Goal: Task Accomplishment & Management: Use online tool/utility

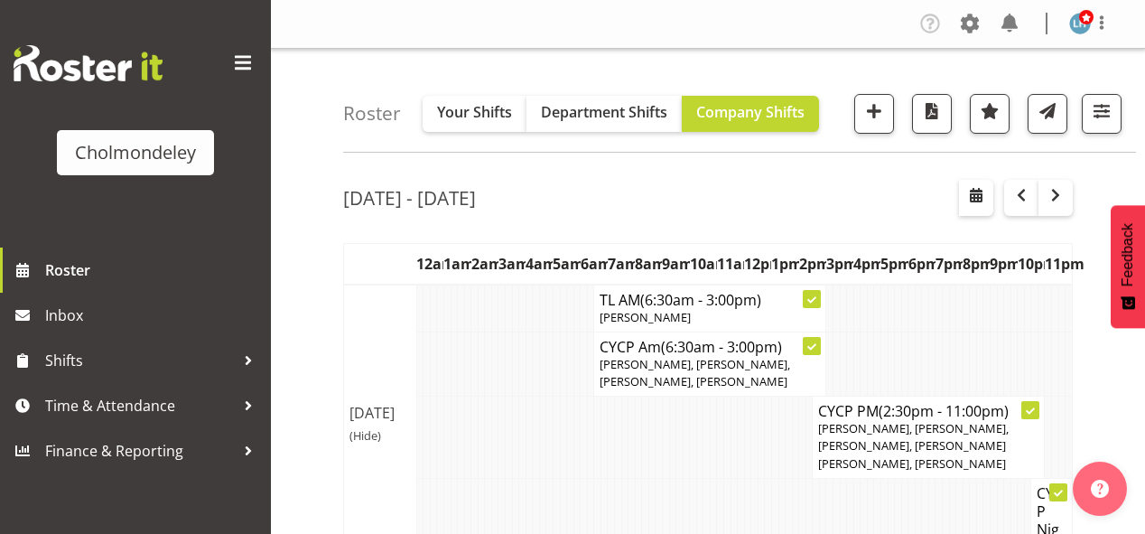
scroll to position [1431, 0]
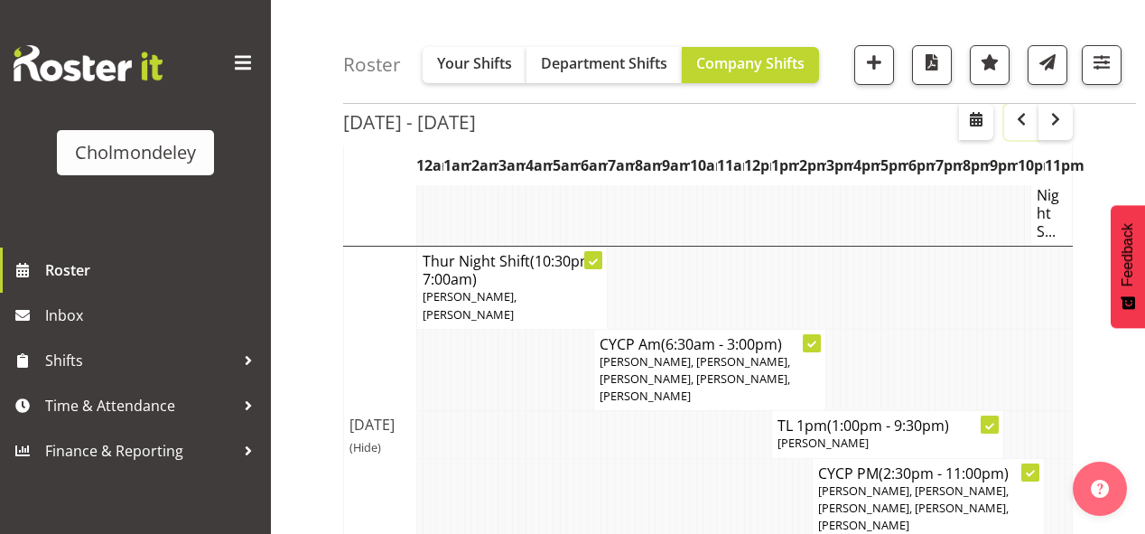
click at [1014, 126] on span "button" at bounding box center [1022, 119] width 22 height 22
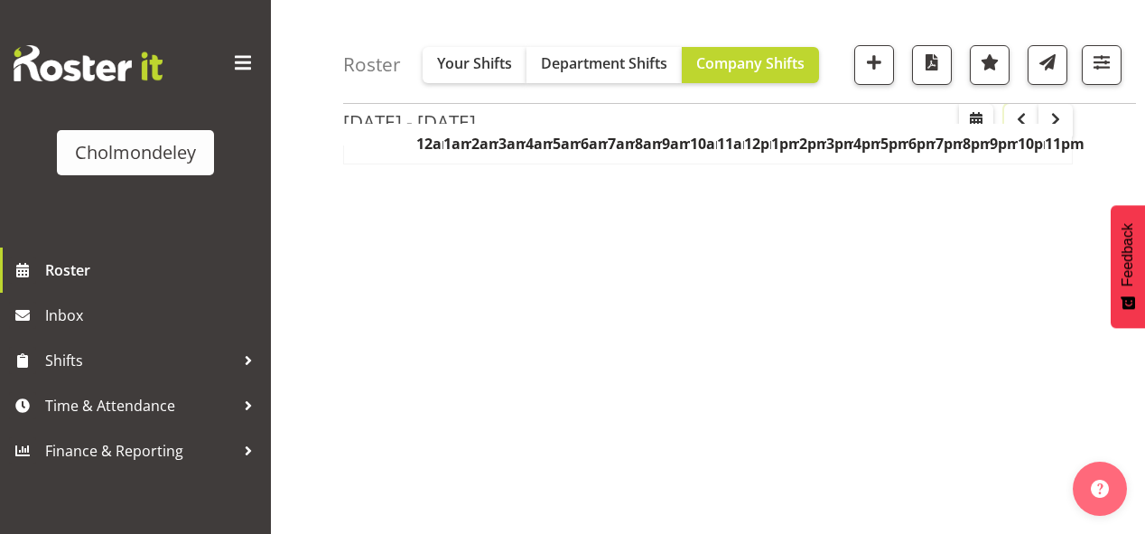
scroll to position [354, 0]
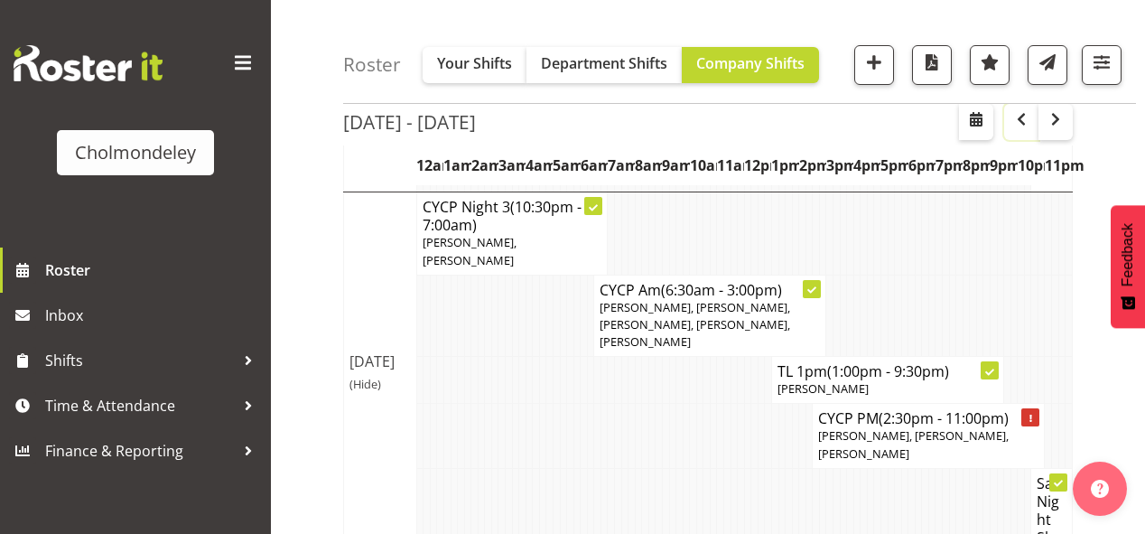
scroll to position [676, 0]
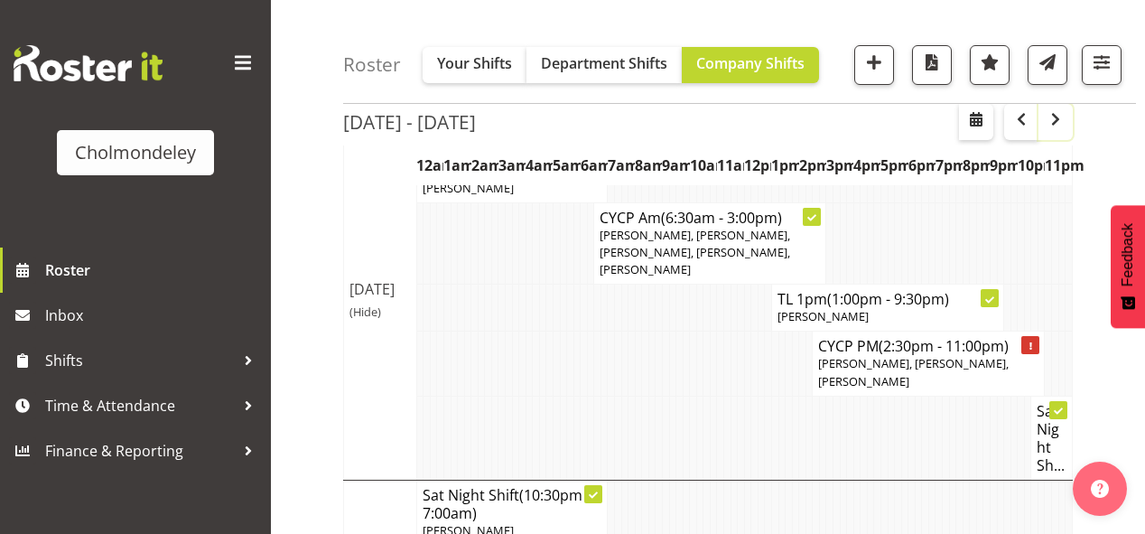
click at [1055, 116] on span "button" at bounding box center [1056, 119] width 22 height 22
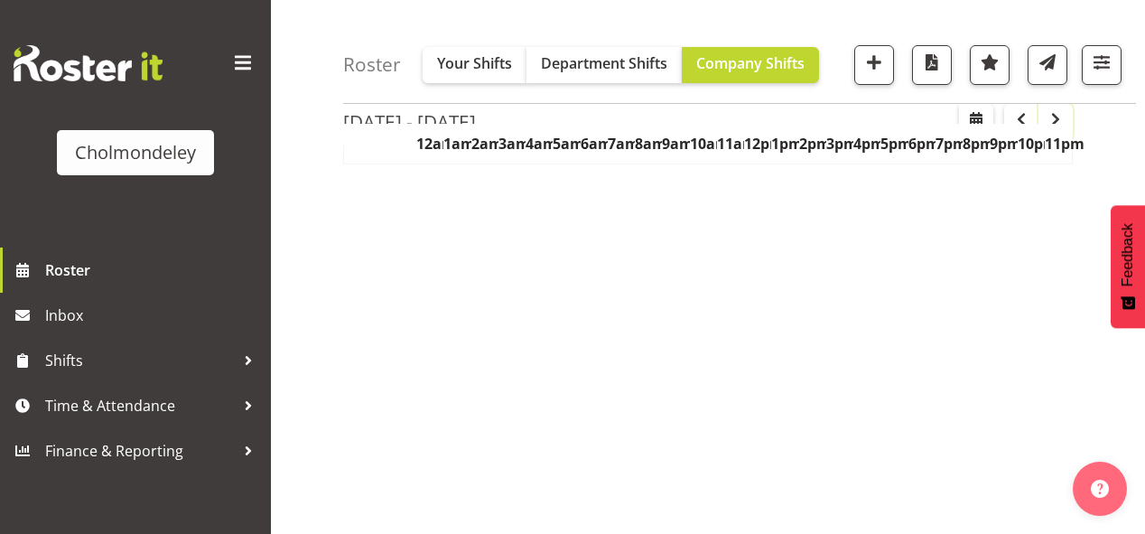
scroll to position [354, 0]
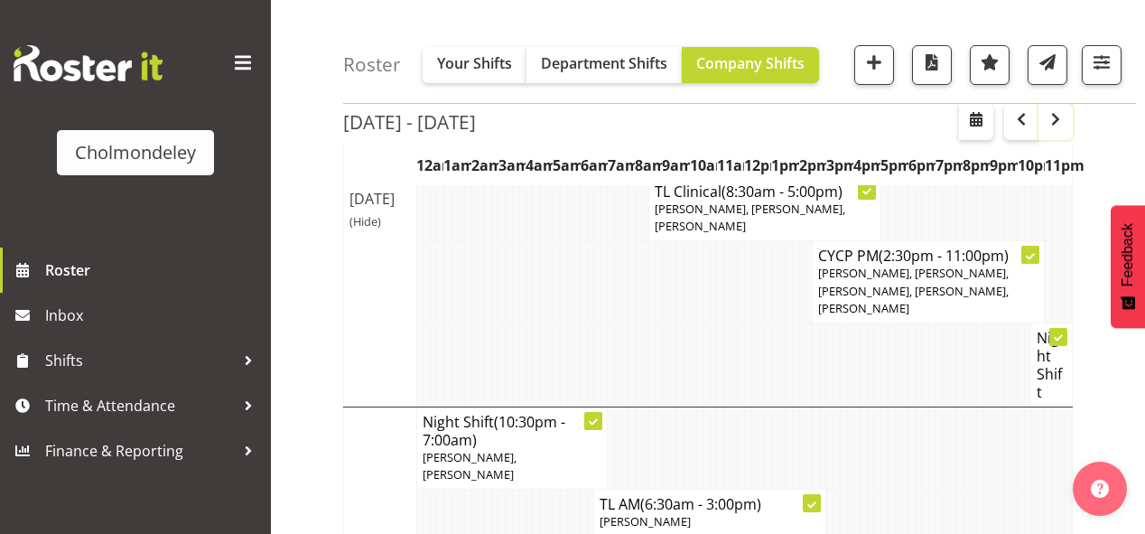
scroll to position [1037, 0]
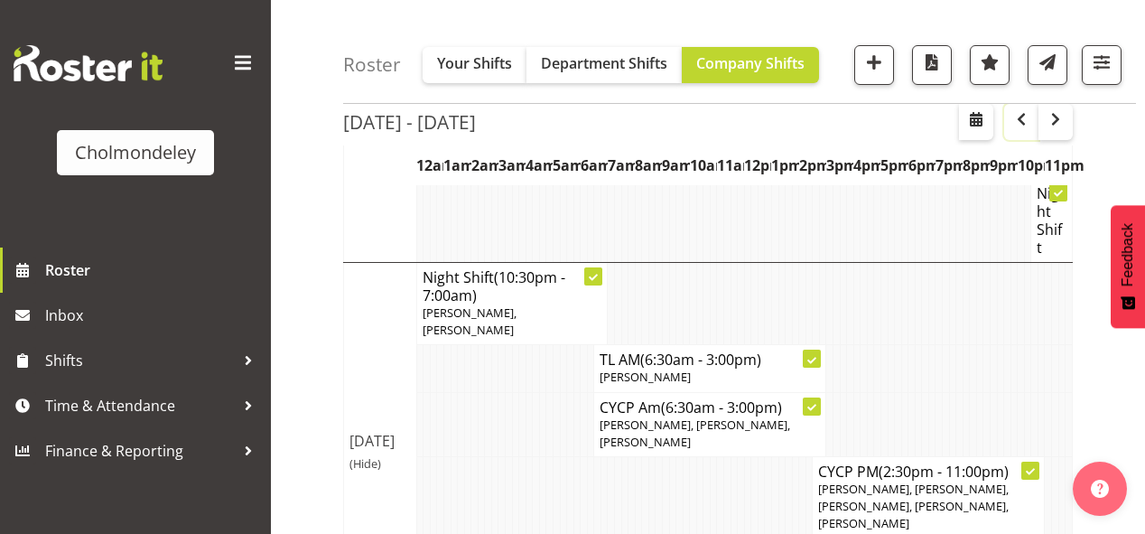
click at [1016, 117] on span "button" at bounding box center [1022, 119] width 22 height 22
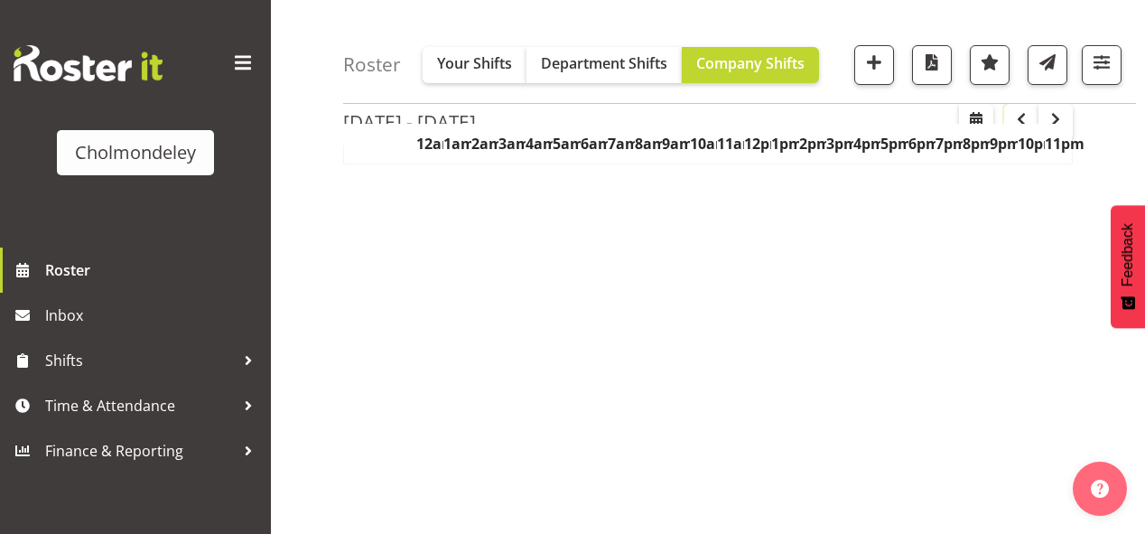
scroll to position [354, 0]
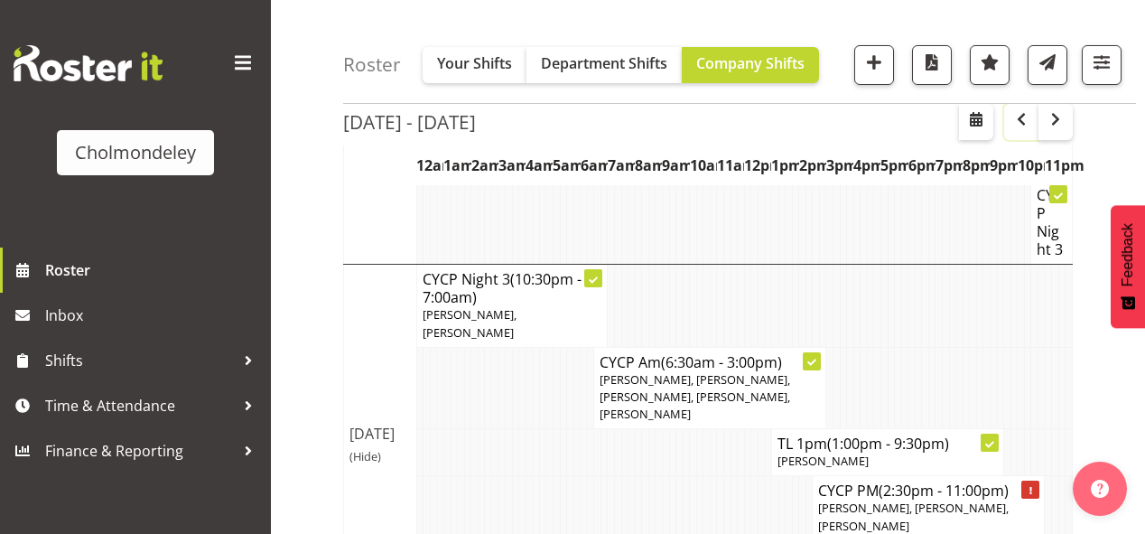
scroll to position [459, 0]
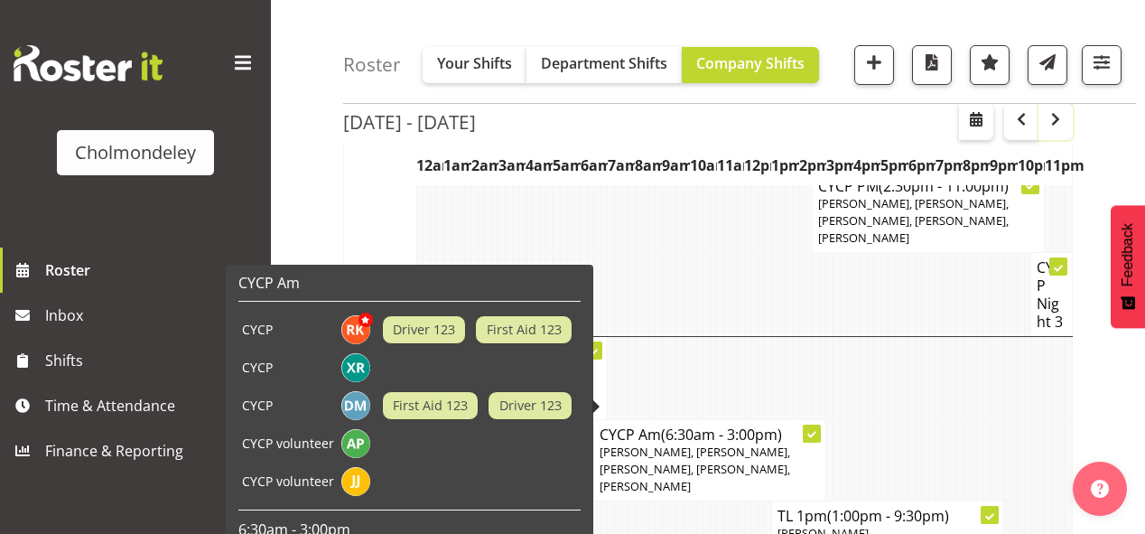
click at [1055, 137] on button "button" at bounding box center [1056, 122] width 34 height 36
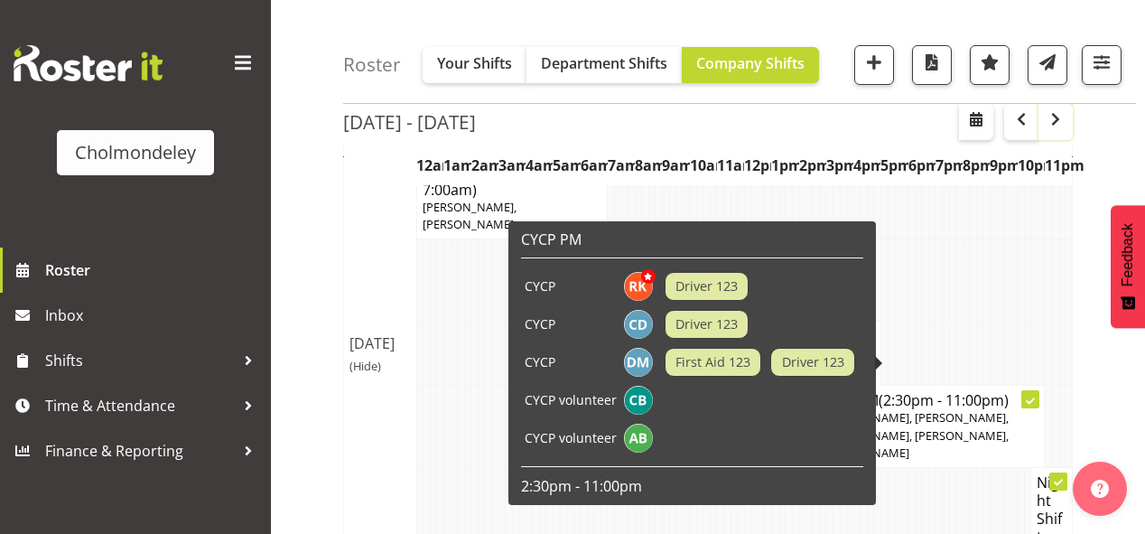
scroll to position [676, 0]
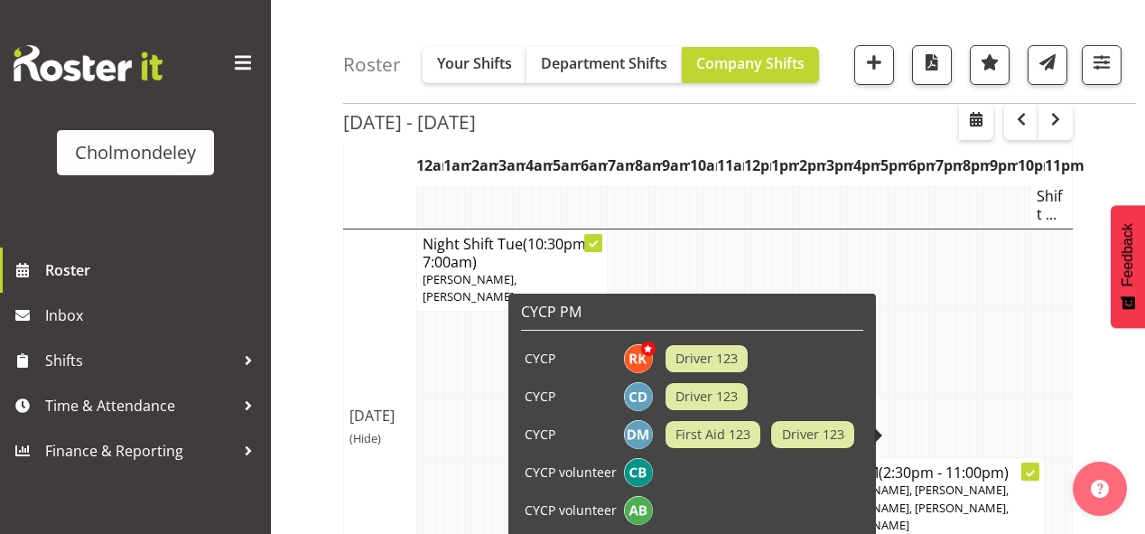
click at [1041, 312] on td at bounding box center [1041, 353] width 7 height 82
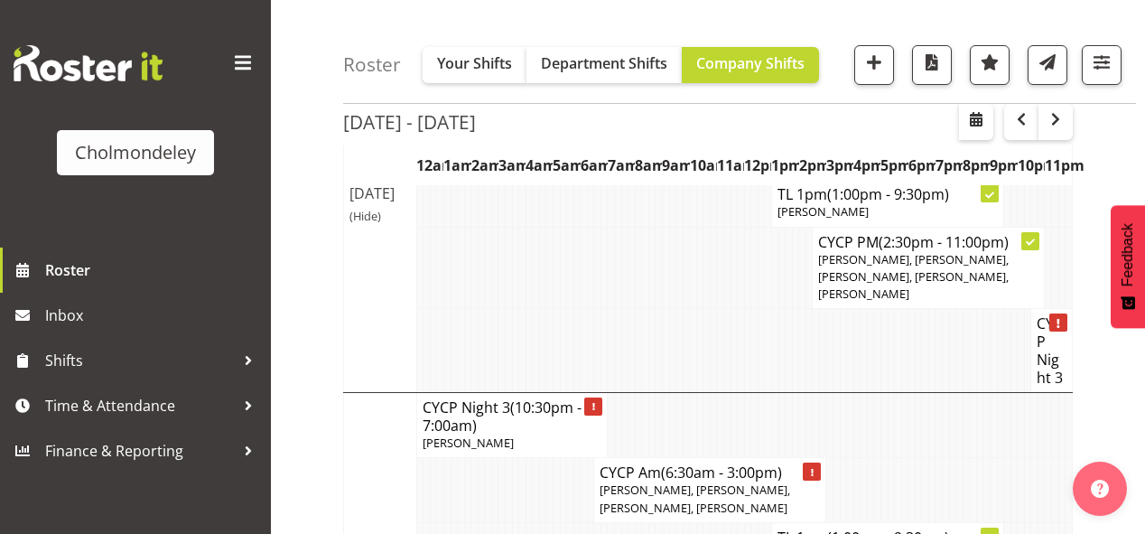
scroll to position [1828, 0]
